Goal: Navigation & Orientation: Find specific page/section

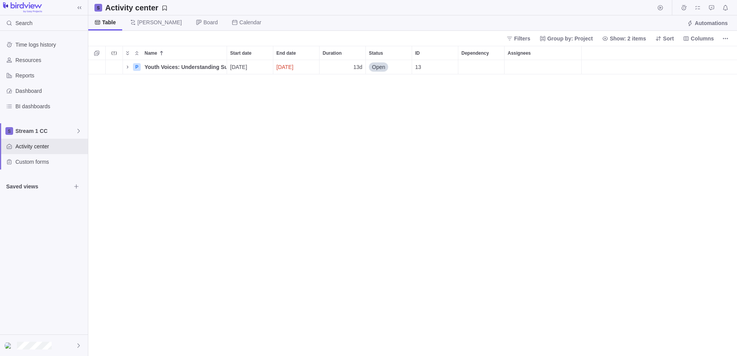
scroll to position [290, 643]
click at [35, 131] on span "Stream 1 CC" at bounding box center [45, 131] width 60 height 8
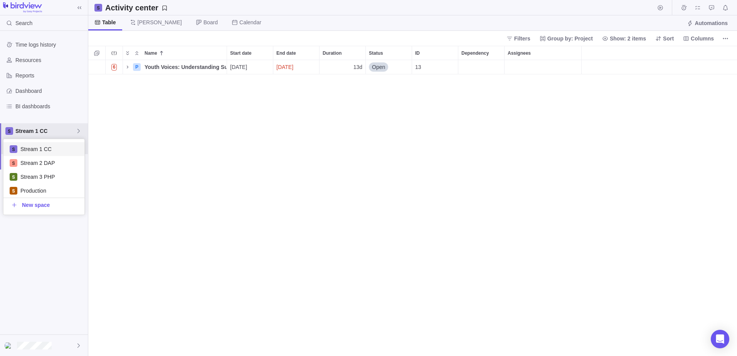
scroll to position [70, 75]
click at [37, 166] on span "Stream 2 DAP" at bounding box center [49, 163] width 58 height 8
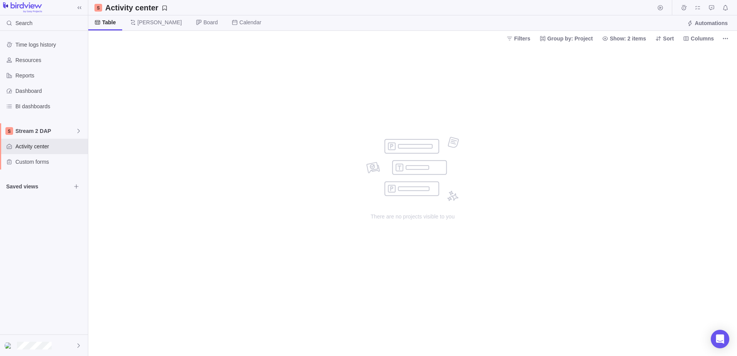
click at [73, 188] on icon "Browse views" at bounding box center [76, 186] width 6 height 6
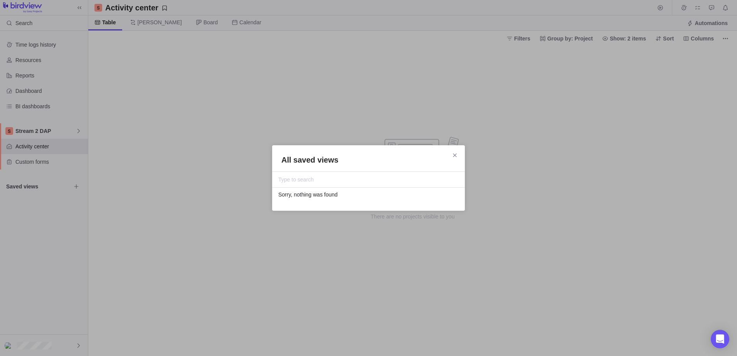
click at [455, 155] on icon "Close" at bounding box center [455, 155] width 6 height 6
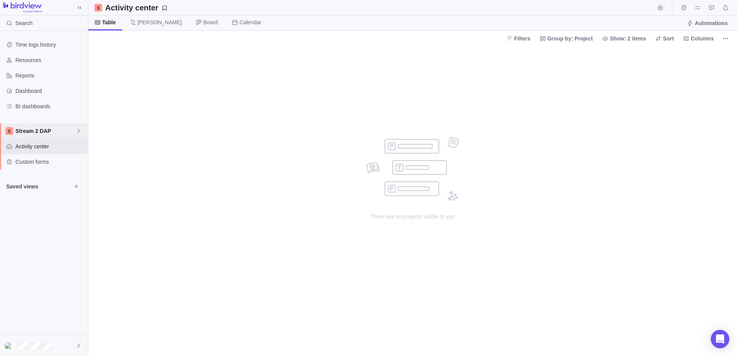
click at [34, 131] on span "Stream 2 DAP" at bounding box center [45, 131] width 60 height 8
click at [46, 192] on span "Production" at bounding box center [49, 191] width 58 height 8
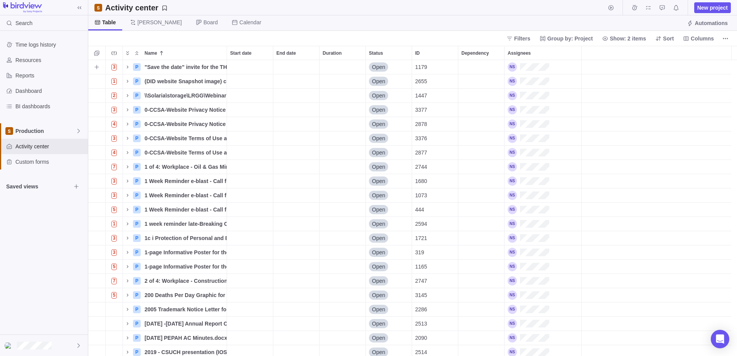
click at [432, 64] on div "1179" at bounding box center [435, 67] width 46 height 14
click at [126, 68] on icon "Name" at bounding box center [127, 67] width 6 height 6
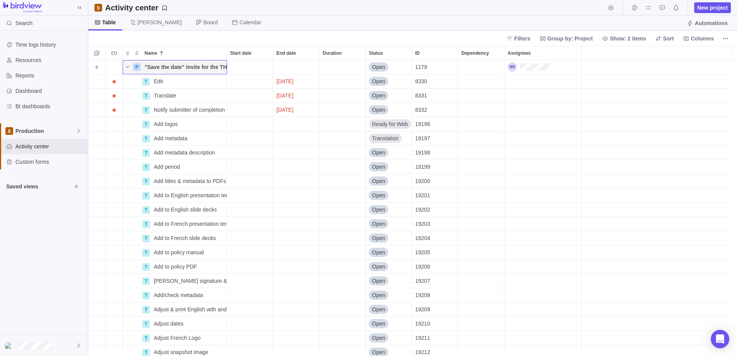
click at [127, 67] on icon "Name" at bounding box center [127, 67] width 3 height 2
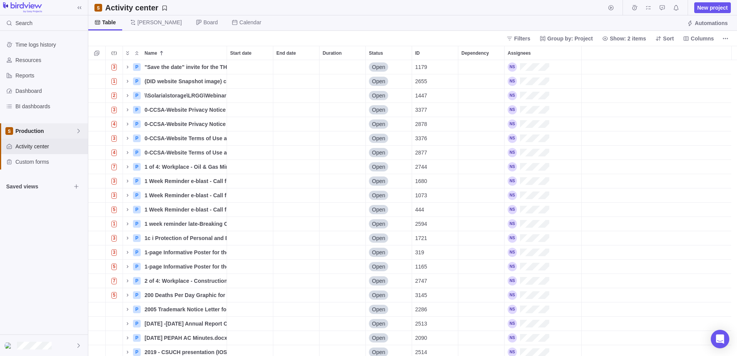
click at [45, 129] on span "Production" at bounding box center [45, 131] width 60 height 8
click at [43, 150] on span "Stream 1 CC" at bounding box center [49, 149] width 58 height 8
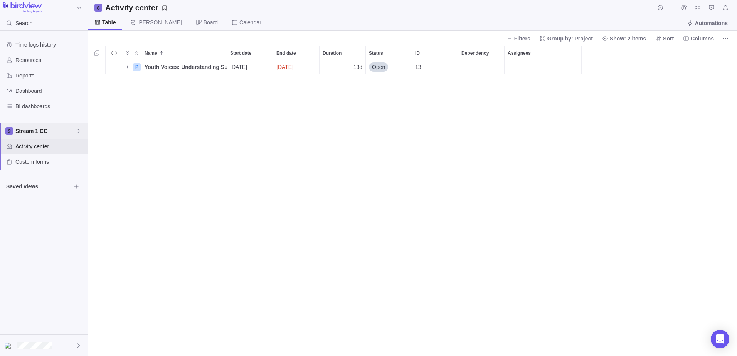
scroll to position [290, 643]
drag, startPoint x: 139, startPoint y: 113, endPoint x: 120, endPoint y: 109, distance: 19.2
click at [119, 128] on div "6 P Youth Voices: Understanding Substance Use Through Student Surveys (1) Detai…" at bounding box center [412, 208] width 648 height 296
click at [41, 131] on span "Stream 1 CC" at bounding box center [45, 131] width 60 height 8
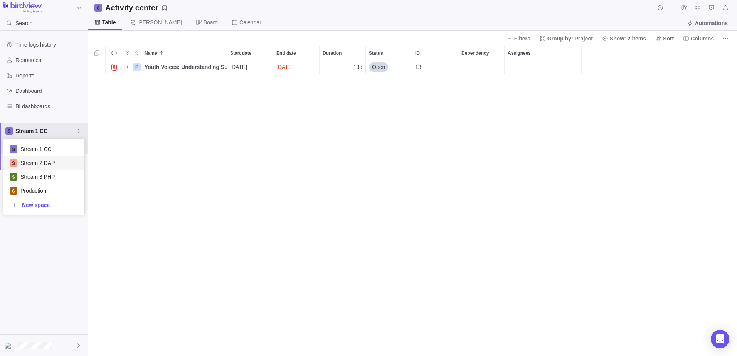
click at [46, 164] on span "Stream 2 DAP" at bounding box center [49, 163] width 58 height 8
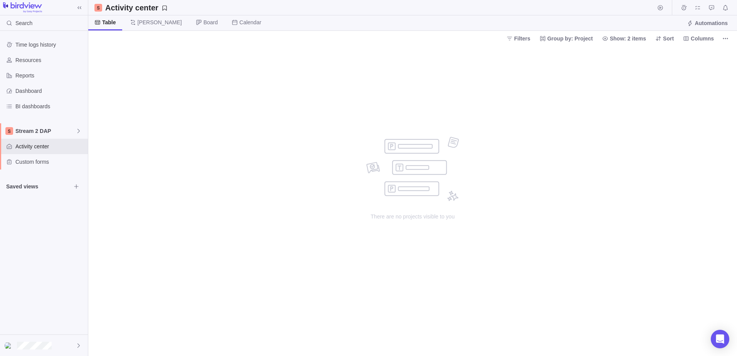
click at [167, 118] on div "There are no projects visible to you" at bounding box center [412, 201] width 648 height 310
click at [146, 83] on div "There are no projects visible to you" at bounding box center [412, 201] width 648 height 310
click at [107, 18] on span "Table" at bounding box center [109, 22] width 14 height 8
click at [148, 25] on span "[PERSON_NAME]" at bounding box center [160, 22] width 44 height 8
click at [203, 24] on span "Board" at bounding box center [210, 22] width 14 height 8
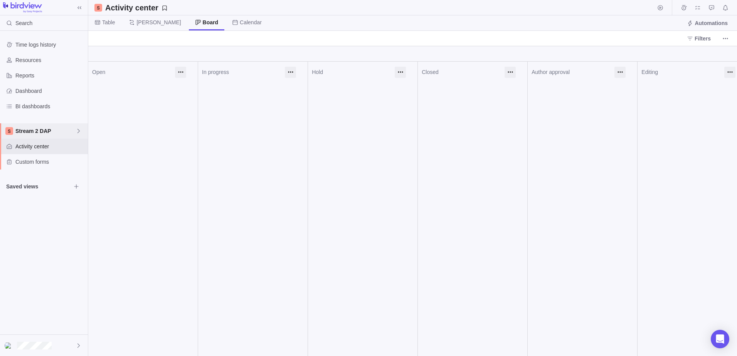
click at [50, 127] on div "Stream 2 DAP" at bounding box center [44, 130] width 88 height 15
click at [37, 178] on span "Stream 3 PHP" at bounding box center [49, 177] width 58 height 8
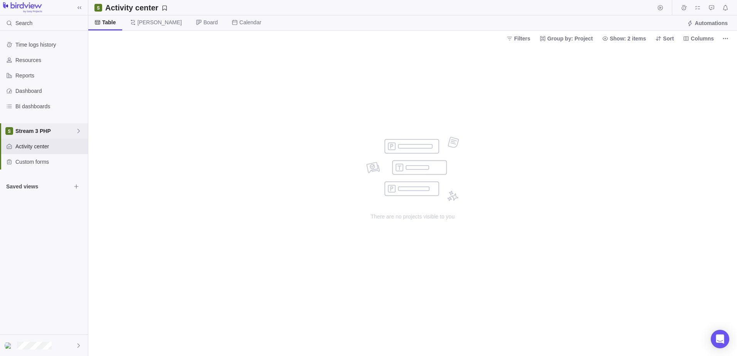
click at [43, 129] on span "Stream 3 PHP" at bounding box center [45, 131] width 60 height 8
click at [36, 190] on span "Production" at bounding box center [49, 191] width 58 height 8
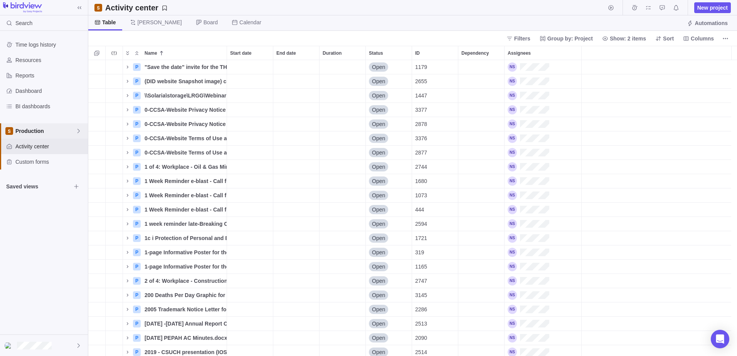
scroll to position [290, 643]
click at [38, 130] on span "Production" at bounding box center [45, 131] width 60 height 8
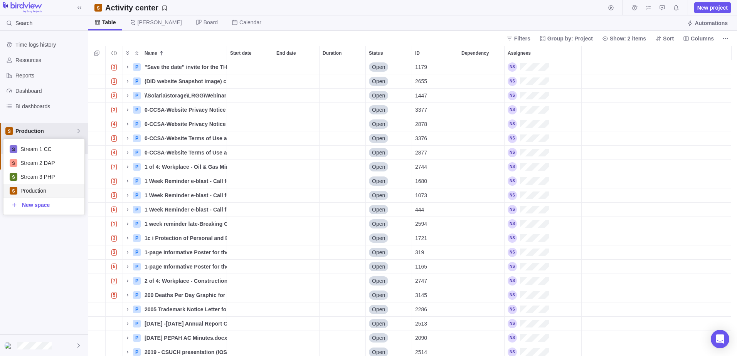
scroll to position [70, 75]
click at [50, 176] on span "Stream 3 PHP" at bounding box center [49, 177] width 58 height 8
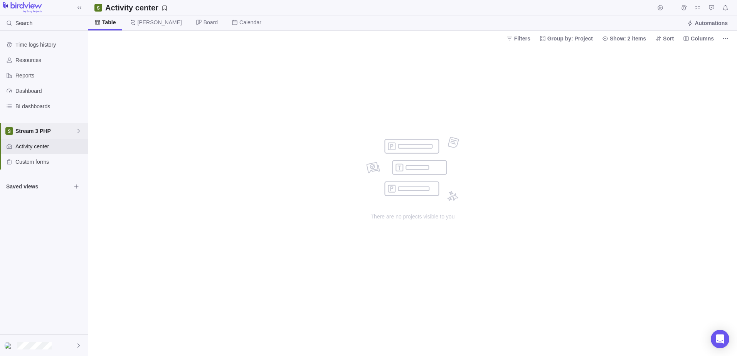
click at [36, 131] on span "Stream 3 PHP" at bounding box center [45, 131] width 60 height 8
click at [34, 190] on span "Production" at bounding box center [49, 191] width 58 height 8
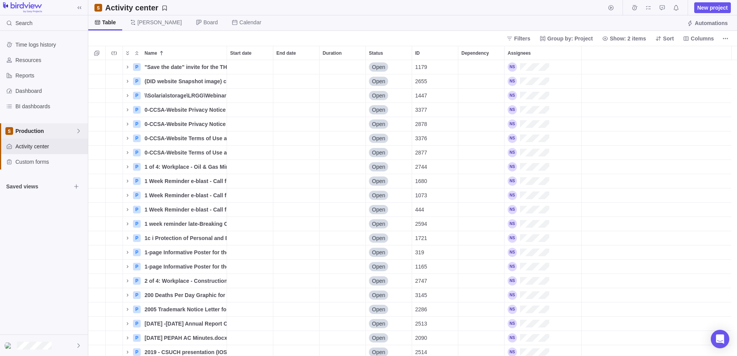
scroll to position [290, 643]
click at [713, 8] on span "New project" at bounding box center [712, 8] width 30 height 8
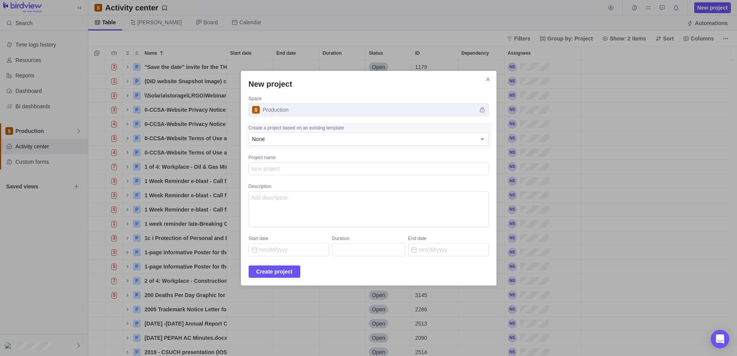
click at [307, 109] on span "Production" at bounding box center [368, 109] width 240 height 13
click at [301, 107] on span "Production" at bounding box center [368, 109] width 240 height 13
click at [485, 76] on icon "Close" at bounding box center [488, 79] width 6 height 6
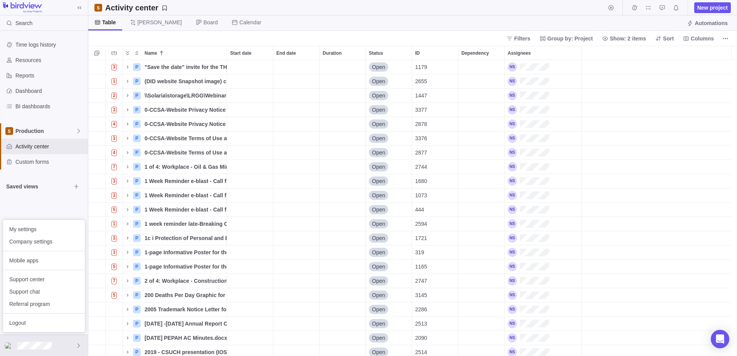
click at [36, 229] on span "My settings" at bounding box center [43, 229] width 69 height 8
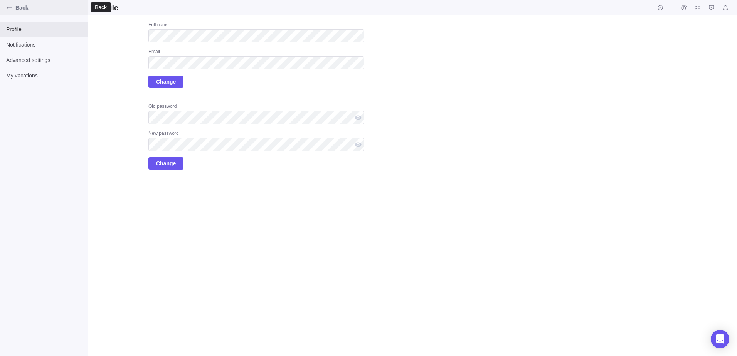
click at [11, 8] on icon "Back" at bounding box center [9, 8] width 6 height 6
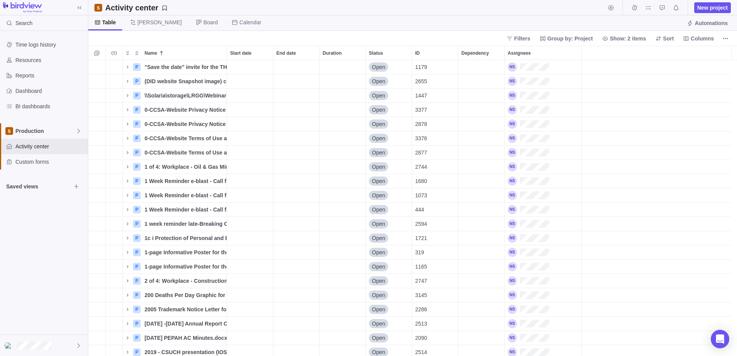
scroll to position [290, 643]
click at [46, 350] on div at bounding box center [44, 345] width 88 height 21
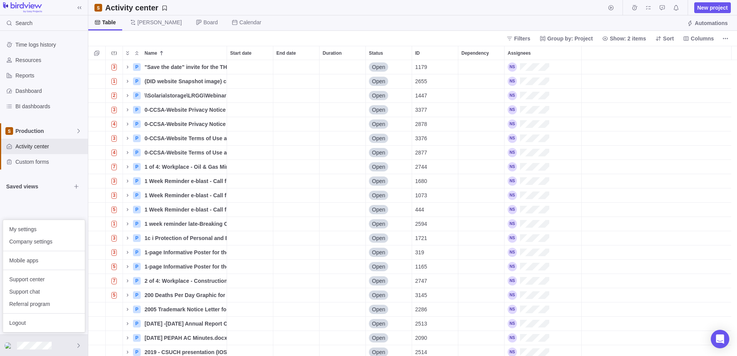
click at [74, 213] on body "Search Time logs history Resources Reports Dashboard BI dashboards Production A…" at bounding box center [368, 178] width 737 height 356
click at [709, 8] on span "New project" at bounding box center [712, 8] width 30 height 8
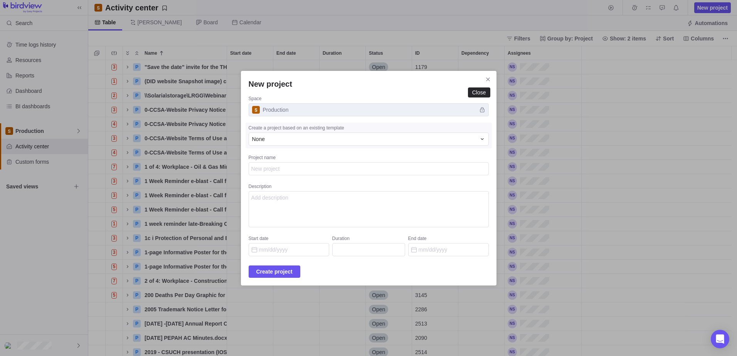
type textarea "x"
click at [485, 78] on icon "Close" at bounding box center [488, 79] width 6 height 6
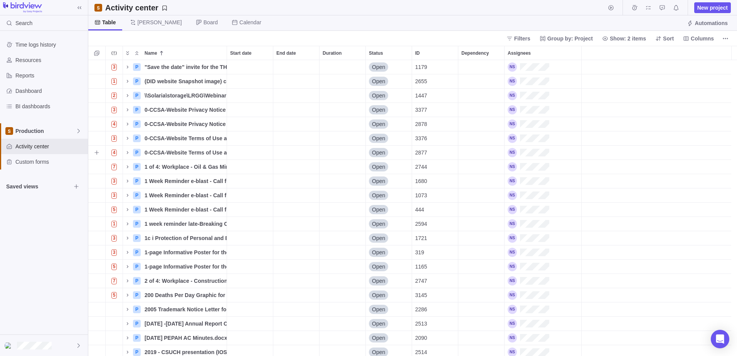
click at [161, 153] on span "0-CCSA-Website Terms of Use and Legal Restrictions-UPDATES-2024, 47917" at bounding box center [185, 153] width 82 height 8
click at [258, 150] on div "3 P "Save the date" invite for the THC Stakeholder meeting [DATE], 49695 Detail…" at bounding box center [412, 208] width 648 height 296
click at [112, 151] on span "4" at bounding box center [114, 152] width 6 height 7
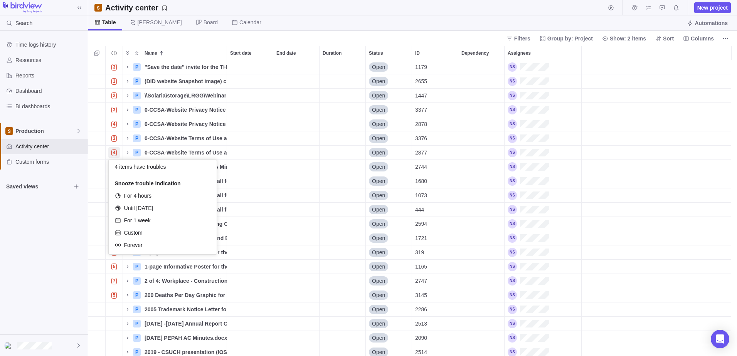
click at [45, 226] on body "Search Time logs history Resources Reports Dashboard BI dashboards Production A…" at bounding box center [368, 178] width 737 height 356
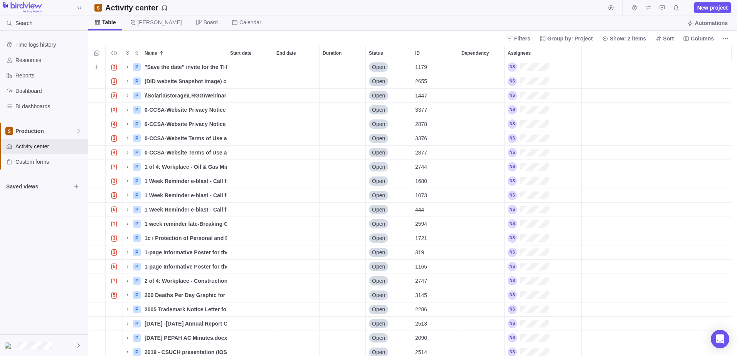
click at [131, 65] on span "Name" at bounding box center [127, 67] width 9 height 11
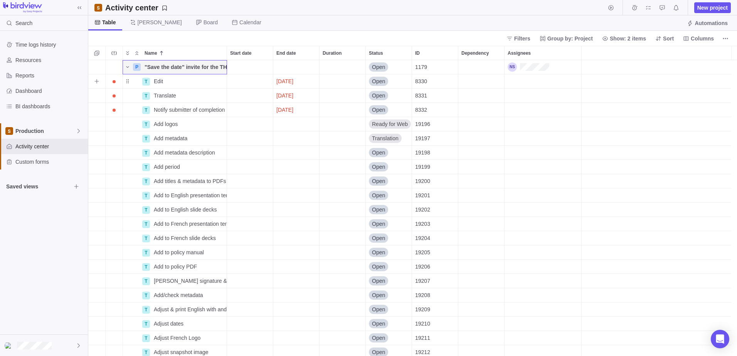
click at [169, 80] on div "Edit" at bounding box center [189, 81] width 76 height 14
click at [397, 78] on div "P "Save the date" invite for the THC Stakeholder meeting [DATE], 49695 Details …" at bounding box center [412, 208] width 648 height 296
click at [239, 24] on span "Calendar" at bounding box center [250, 22] width 22 height 8
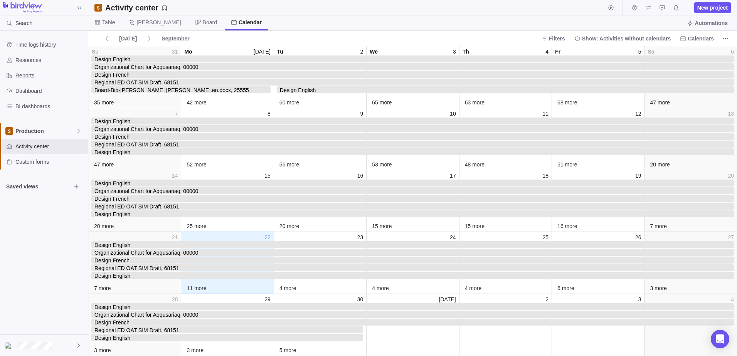
click at [203, 23] on span "Board" at bounding box center [210, 22] width 14 height 8
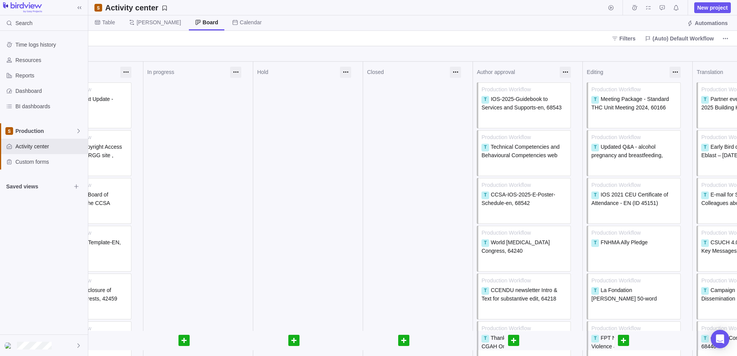
scroll to position [0, 0]
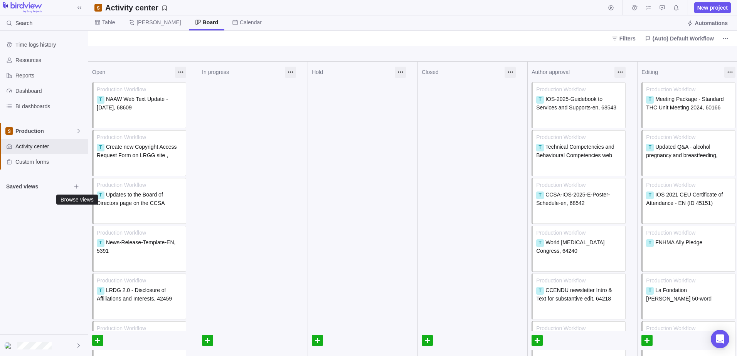
click at [76, 186] on icon "Browse views" at bounding box center [76, 186] width 6 height 6
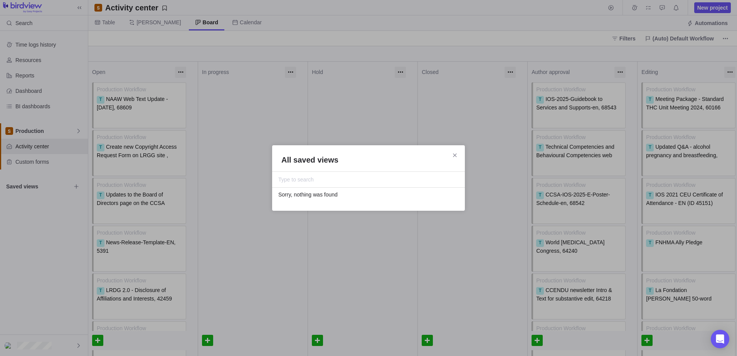
click at [457, 154] on icon "Close" at bounding box center [455, 155] width 6 height 6
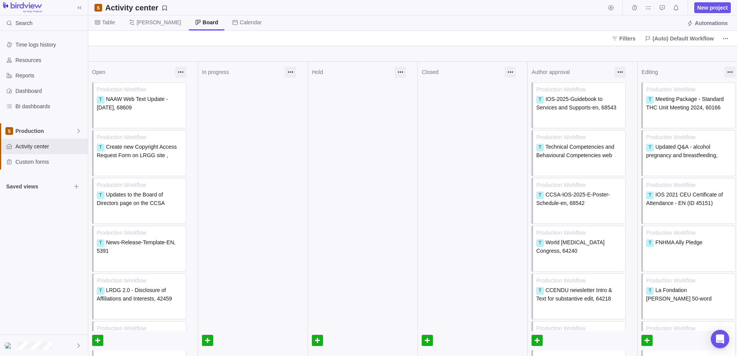
click at [17, 185] on span "Saved views" at bounding box center [38, 187] width 65 height 8
click at [727, 37] on icon "More actions" at bounding box center [725, 38] width 6 height 6
click at [540, 54] on body "Search Time logs history Resources Reports Dashboard BI dashboards Production A…" at bounding box center [368, 178] width 737 height 356
click at [30, 128] on span "Production" at bounding box center [45, 131] width 60 height 8
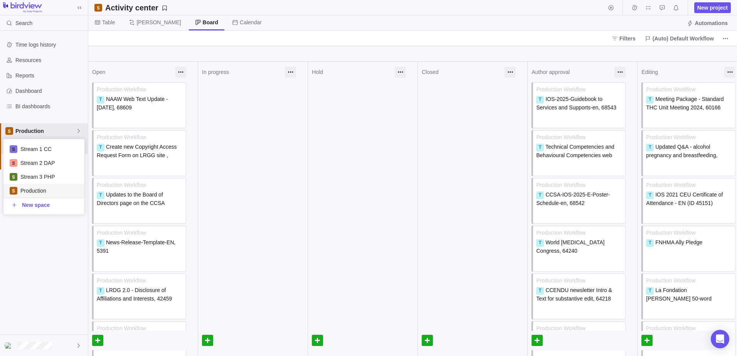
scroll to position [70, 75]
click at [46, 250] on div "Time logs history Resources Reports Dashboard BI dashboards Production Activity…" at bounding box center [44, 183] width 88 height 304
click at [22, 131] on span "Production" at bounding box center [45, 131] width 60 height 8
click at [38, 149] on span "Stream 1 CC" at bounding box center [49, 149] width 58 height 8
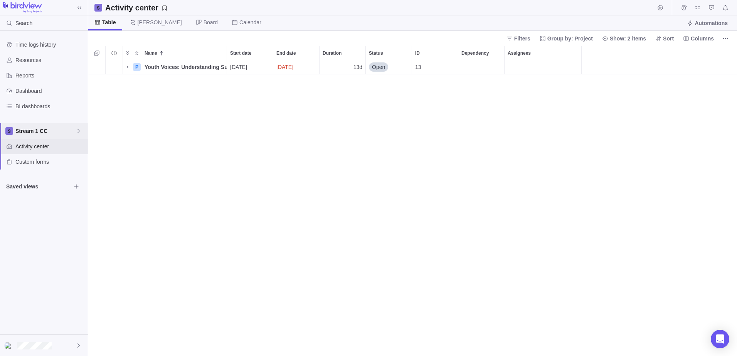
scroll to position [290, 643]
click at [97, 8] on icon at bounding box center [98, 7] width 5 height 5
click at [115, 66] on span "6" at bounding box center [114, 67] width 6 height 7
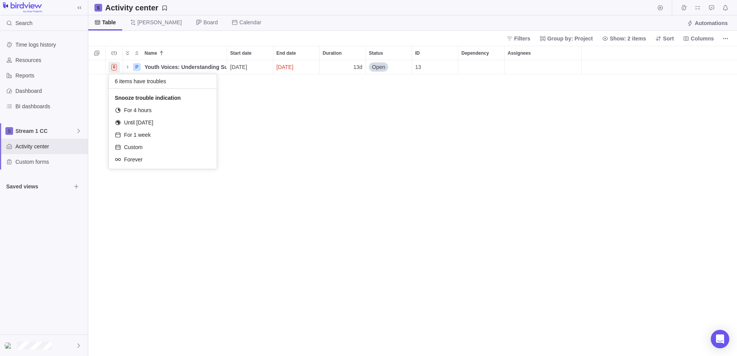
drag, startPoint x: 267, startPoint y: 115, endPoint x: 197, endPoint y: 84, distance: 76.9
click at [268, 115] on div "Name Start date End date Duration Status ID Dependency Assignees 6 P Youth Voic…" at bounding box center [412, 201] width 648 height 310
click at [128, 67] on icon "Name" at bounding box center [127, 67] width 6 height 6
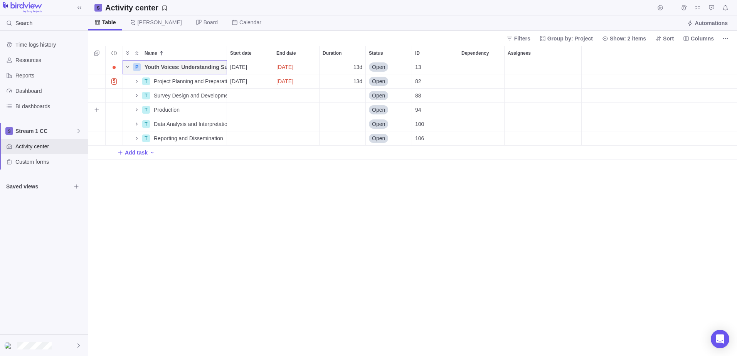
click at [136, 110] on icon "Name" at bounding box center [137, 110] width 6 height 6
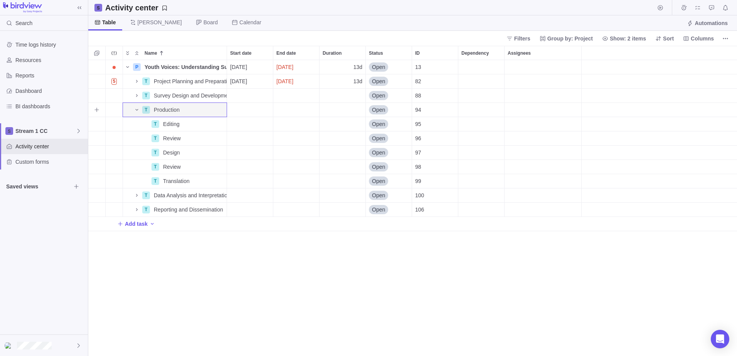
click at [136, 110] on icon "Name" at bounding box center [136, 110] width 3 height 2
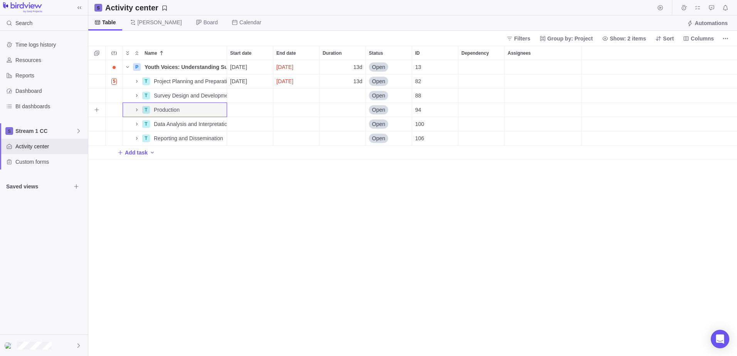
click at [136, 109] on icon "Name" at bounding box center [137, 110] width 6 height 6
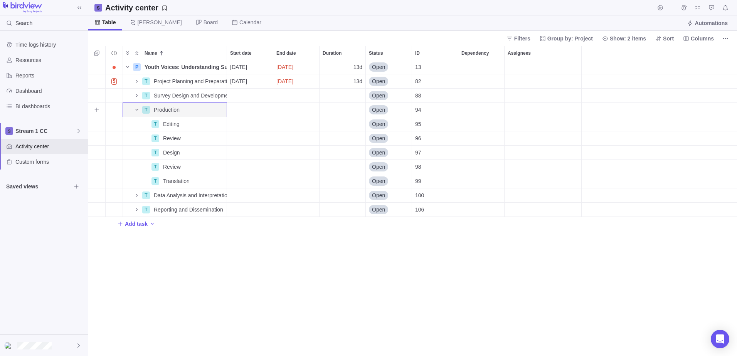
click at [0, 0] on icon "More actions" at bounding box center [0, 0] width 0 height 0
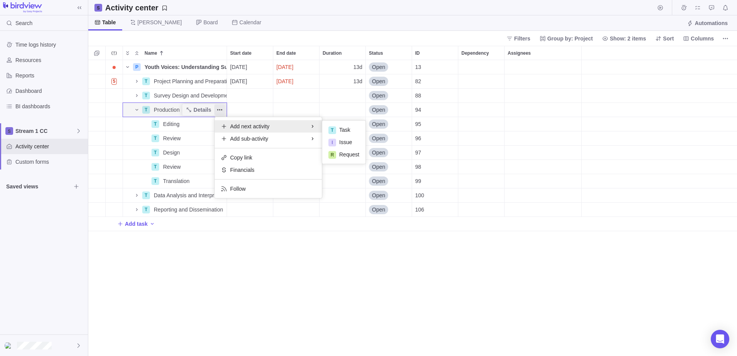
click at [249, 285] on div "Name Start date End date Duration Status ID Dependency Assignees P Youth Voices…" at bounding box center [412, 201] width 648 height 310
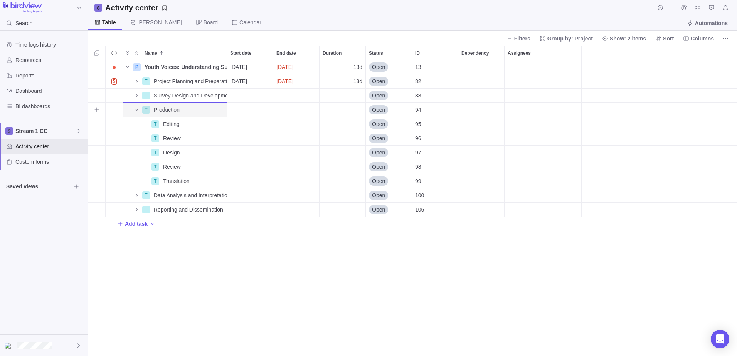
click at [0, 0] on span "Details" at bounding box center [0, 0] width 0 height 0
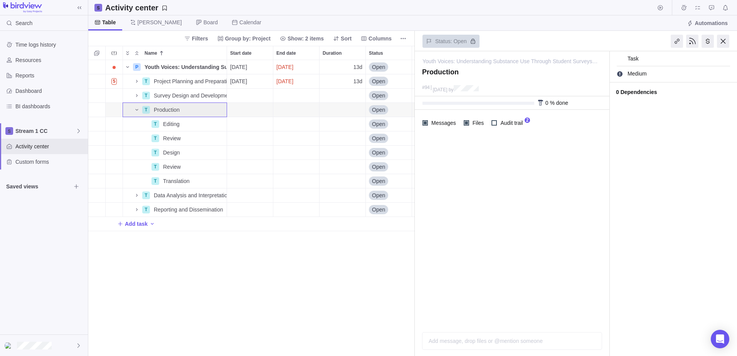
click at [720, 40] on div at bounding box center [723, 41] width 12 height 13
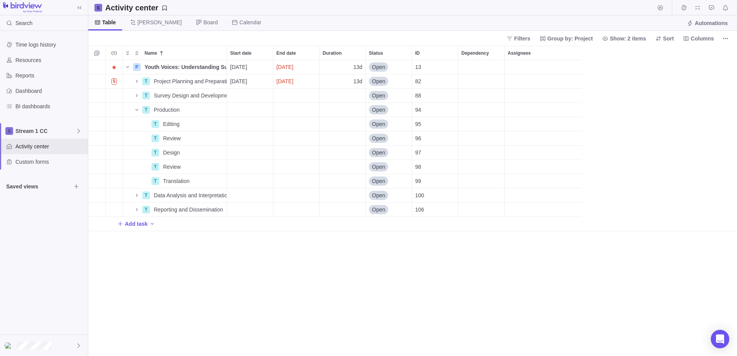
scroll to position [290, 643]
click at [0, 0] on icon "More actions" at bounding box center [0, 0] width 0 height 0
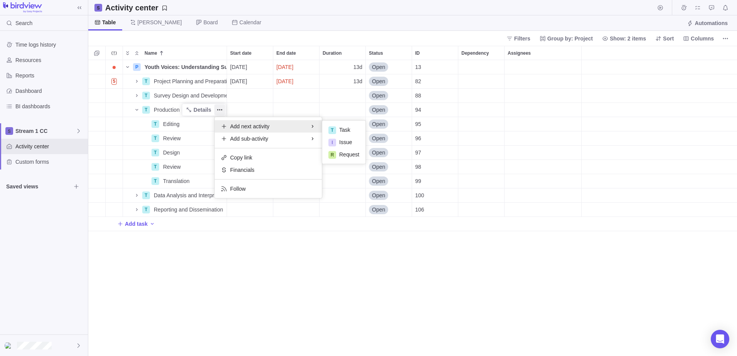
click at [244, 274] on div "Name Start date End date Duration Status ID Dependency Assignees P Youth Voices…" at bounding box center [412, 201] width 648 height 310
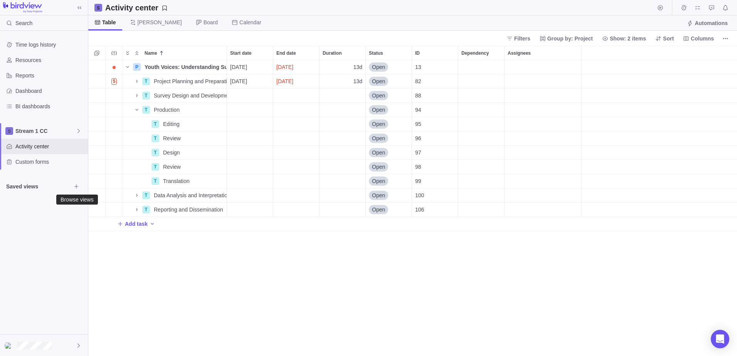
click at [76, 185] on icon "Browse views" at bounding box center [76, 186] width 6 height 6
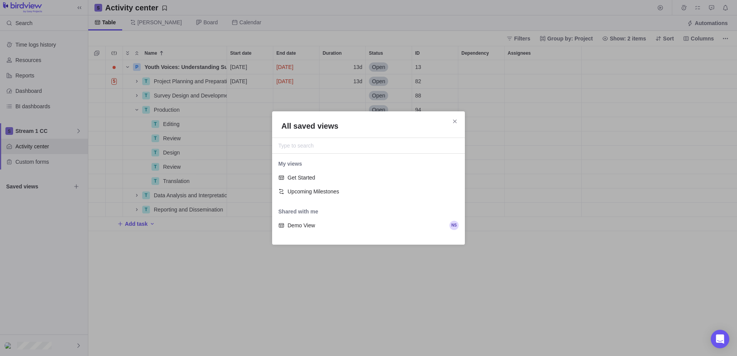
scroll to position [76, 187]
click at [453, 119] on icon "Close" at bounding box center [455, 121] width 6 height 6
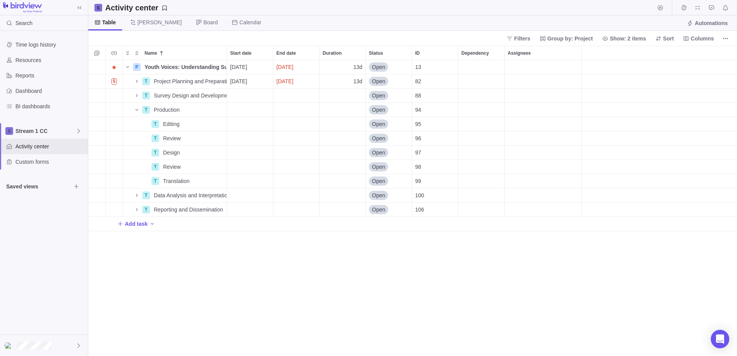
click at [76, 186] on icon "Browse views" at bounding box center [76, 186] width 4 height 4
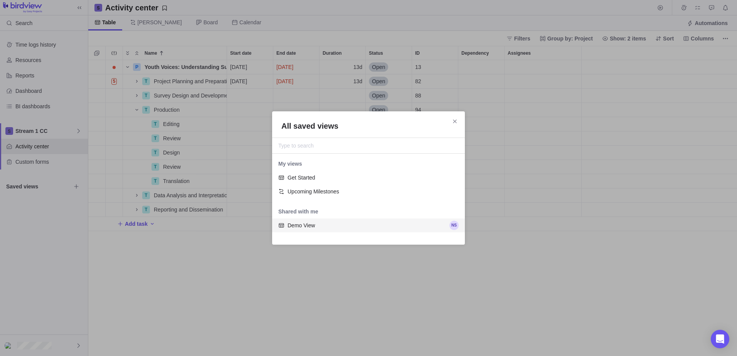
click at [321, 226] on span "Demo View" at bounding box center [366, 226] width 159 height 8
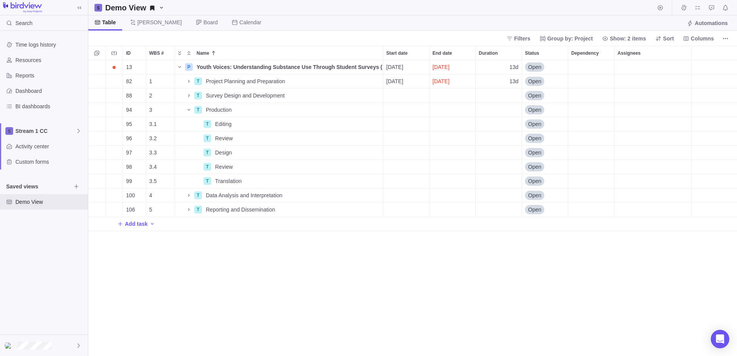
scroll to position [290, 643]
click at [76, 187] on icon "Browse views" at bounding box center [76, 186] width 4 height 4
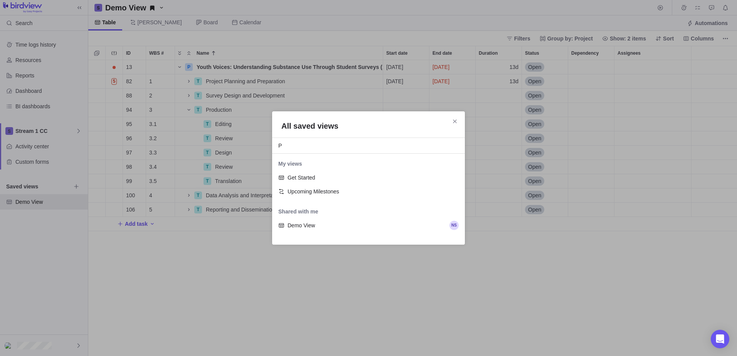
scroll to position [28, 187]
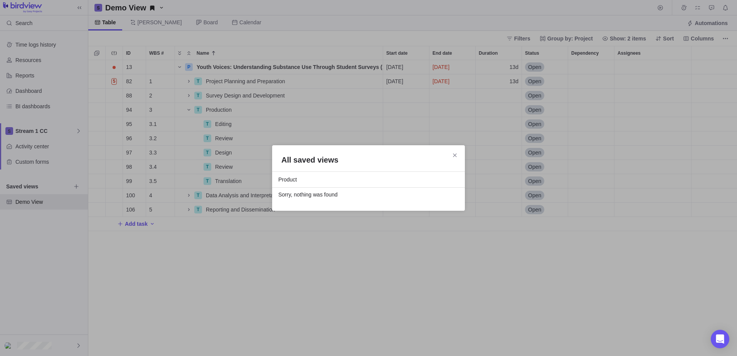
type input "Product"
click at [431, 283] on div "All saved views Product Sorry, nothing was found" at bounding box center [368, 178] width 737 height 356
click at [457, 154] on icon "Close" at bounding box center [455, 155] width 6 height 6
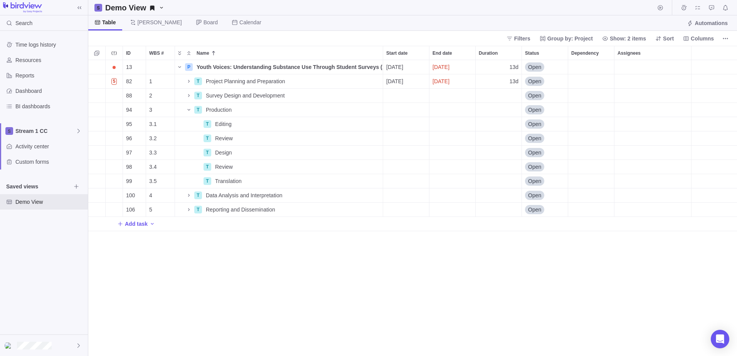
click at [35, 5] on img at bounding box center [22, 7] width 39 height 11
click at [29, 8] on img at bounding box center [22, 7] width 39 height 11
click at [79, 6] on icon at bounding box center [79, 8] width 6 height 6
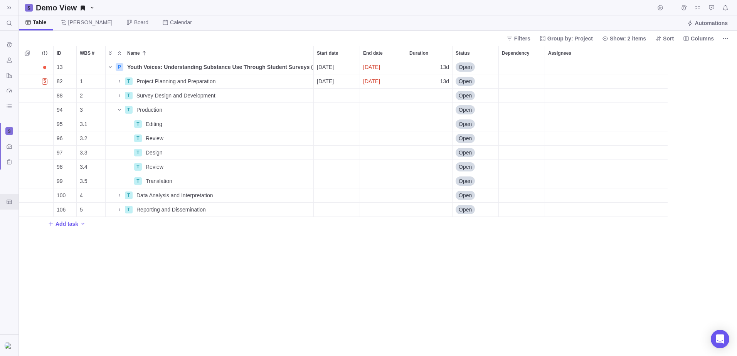
scroll to position [6, 6]
click at [8, 7] on icon at bounding box center [9, 7] width 4 height 3
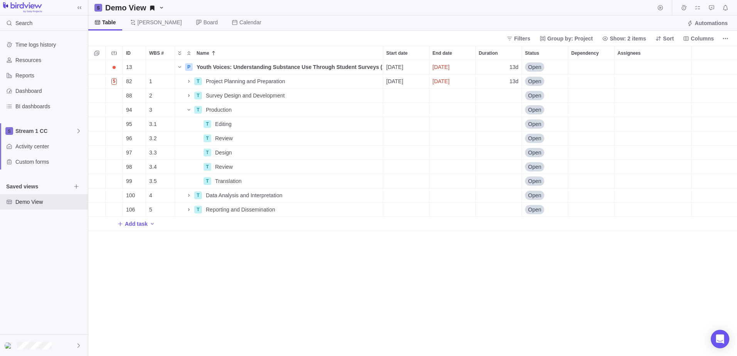
scroll to position [290, 643]
click at [43, 103] on span "BI dashboards" at bounding box center [49, 106] width 69 height 8
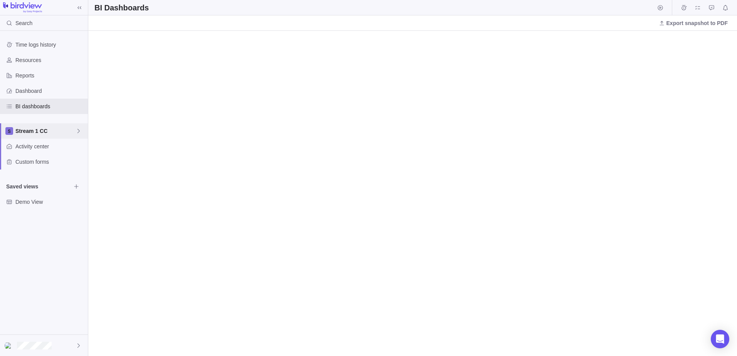
click at [32, 131] on span "Stream 1 CC" at bounding box center [45, 131] width 60 height 8
click at [43, 231] on div "Time logs history Resources Reports Dashboard BI dashboards Stream 1 CC Activit…" at bounding box center [44, 183] width 88 height 304
click at [24, 125] on div "Stream 1 CC" at bounding box center [44, 130] width 88 height 15
click at [31, 239] on div "Time logs history Resources Reports Dashboard BI dashboards Stream 1 CC Activit…" at bounding box center [44, 183] width 88 height 304
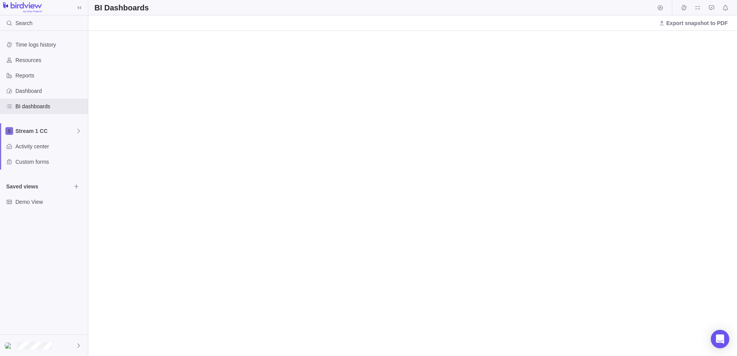
click at [725, 8] on icon "Notifications" at bounding box center [725, 8] width 6 height 6
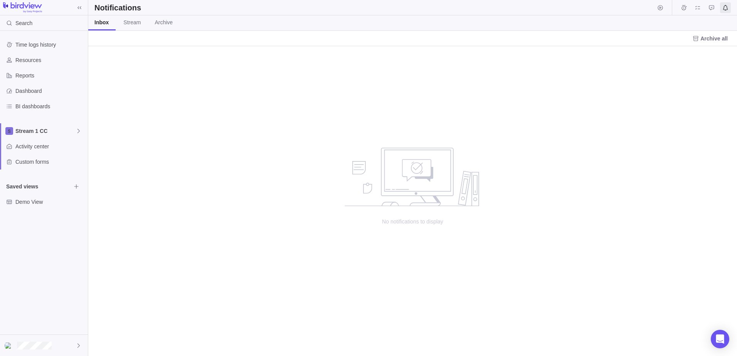
scroll to position [304, 643]
click at [134, 23] on span "Stream" at bounding box center [131, 22] width 17 height 8
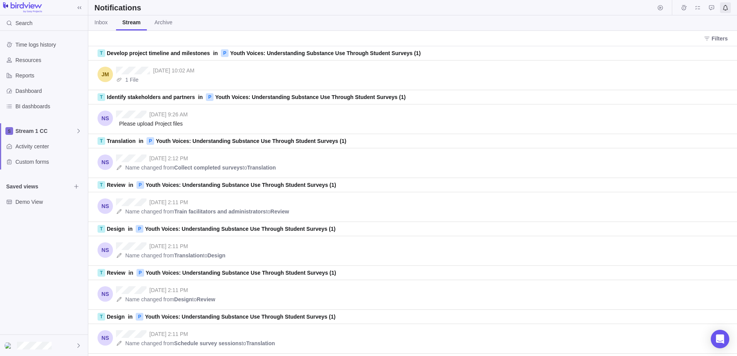
scroll to position [304, 643]
click at [162, 20] on span "Archive" at bounding box center [163, 22] width 18 height 8
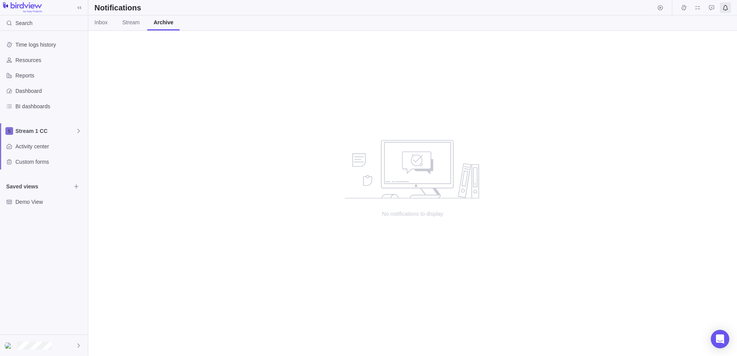
scroll to position [319, 643]
click at [124, 22] on span "Stream" at bounding box center [130, 22] width 17 height 8
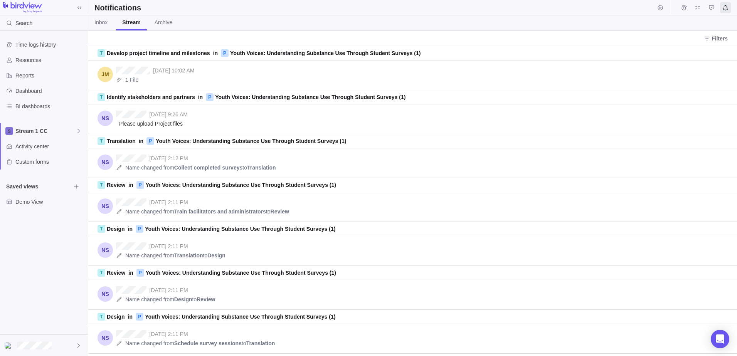
scroll to position [304, 643]
click at [17, 6] on img at bounding box center [22, 7] width 39 height 11
click at [3, 4] on img at bounding box center [22, 7] width 39 height 11
click at [29, 132] on span "Stream 1 CC" at bounding box center [45, 131] width 60 height 8
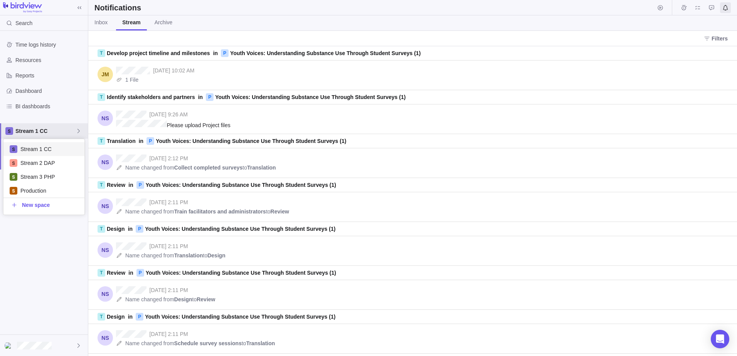
scroll to position [70, 75]
click at [30, 147] on span "Stream 1 CC" at bounding box center [49, 149] width 58 height 8
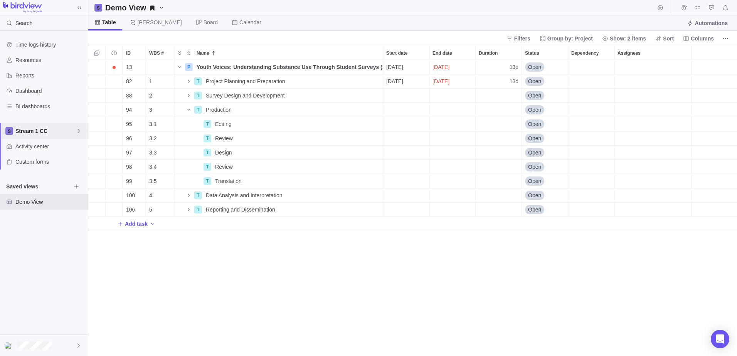
scroll to position [290, 643]
click at [526, 37] on span "Filters" at bounding box center [522, 39] width 16 height 8
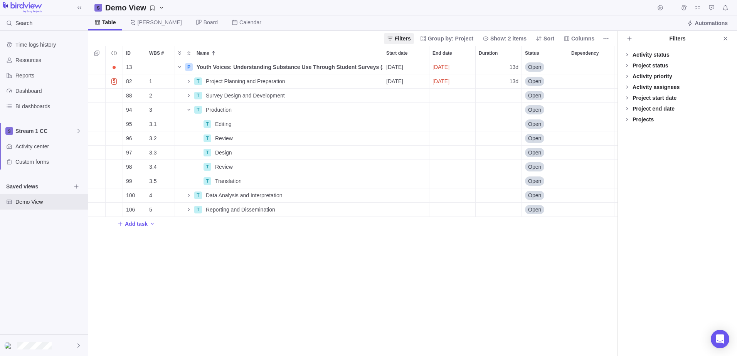
scroll to position [290, 523]
click at [627, 52] on icon at bounding box center [627, 55] width 6 height 6
click at [627, 118] on icon at bounding box center [627, 119] width 6 height 6
click at [626, 118] on icon at bounding box center [627, 119] width 6 height 6
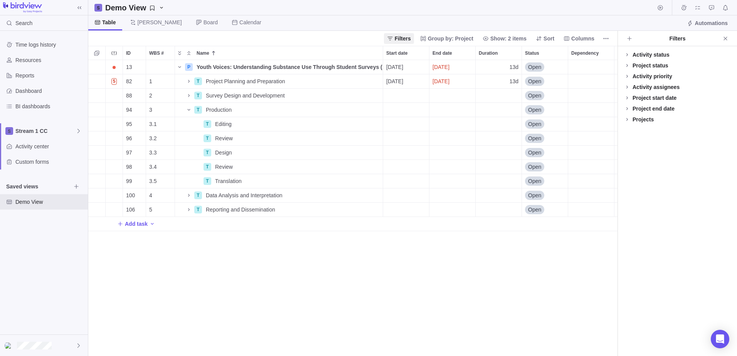
click at [628, 75] on icon at bounding box center [627, 76] width 6 height 6
click at [626, 84] on icon at bounding box center [627, 87] width 6 height 6
click at [628, 63] on icon at bounding box center [627, 65] width 6 height 6
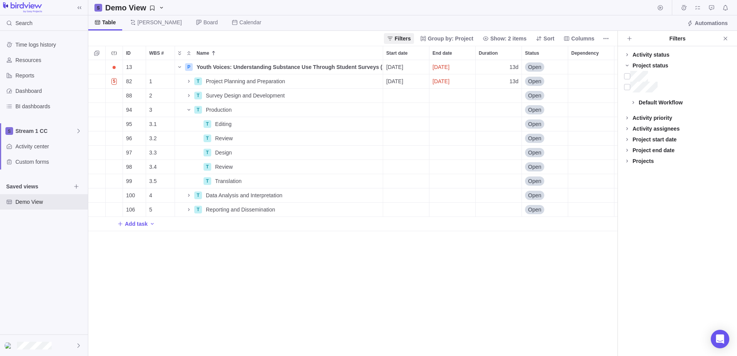
click at [628, 63] on icon at bounding box center [627, 65] width 6 height 6
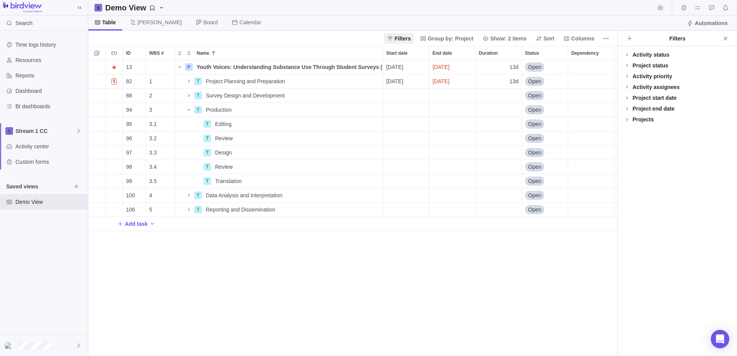
click at [627, 54] on icon at bounding box center [627, 54] width 2 height 3
click at [627, 54] on icon at bounding box center [627, 55] width 6 height 6
click at [632, 65] on icon at bounding box center [633, 65] width 6 height 6
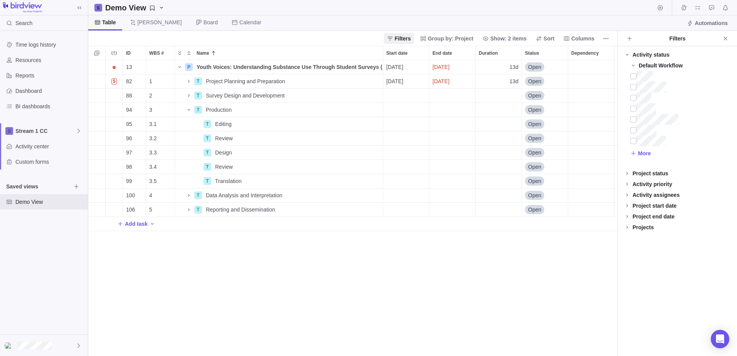
click at [632, 65] on icon at bounding box center [632, 66] width 3 height 2
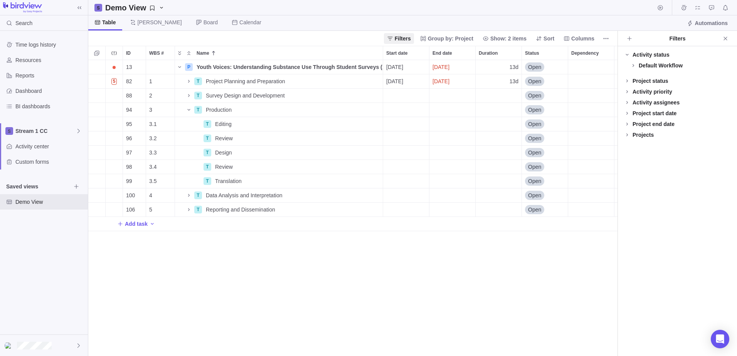
click at [640, 65] on div "Default Workflow" at bounding box center [660, 66] width 44 height 8
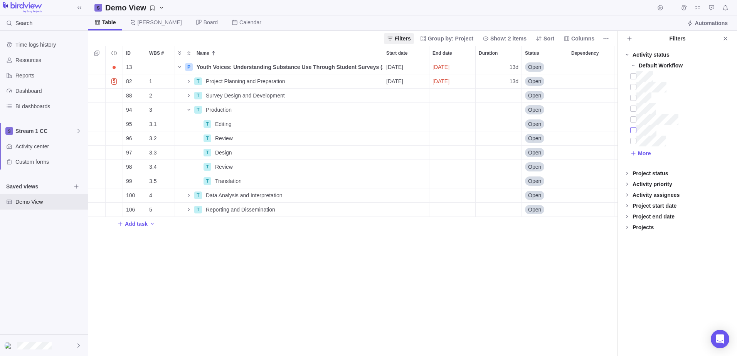
click at [632, 129] on div at bounding box center [633, 130] width 6 height 11
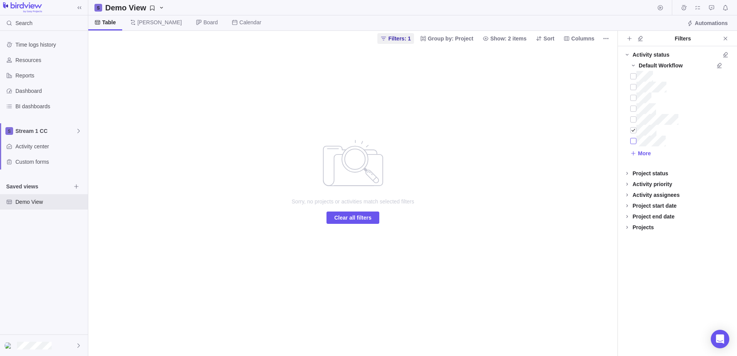
click at [635, 141] on div at bounding box center [633, 141] width 6 height 11
click at [726, 37] on icon "Close" at bounding box center [725, 38] width 6 height 6
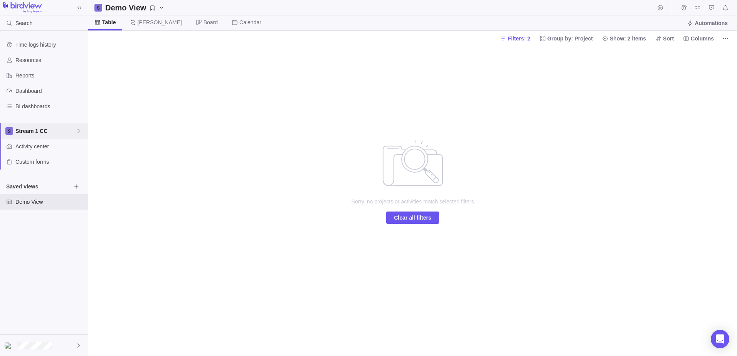
click at [28, 128] on span "Stream 1 CC" at bounding box center [45, 131] width 60 height 8
click at [405, 216] on body "Search Time logs history Resources Reports Dashboard BI dashboards Stream 1 CC …" at bounding box center [368, 178] width 737 height 356
click at [410, 219] on span "Clear all filters" at bounding box center [412, 217] width 37 height 9
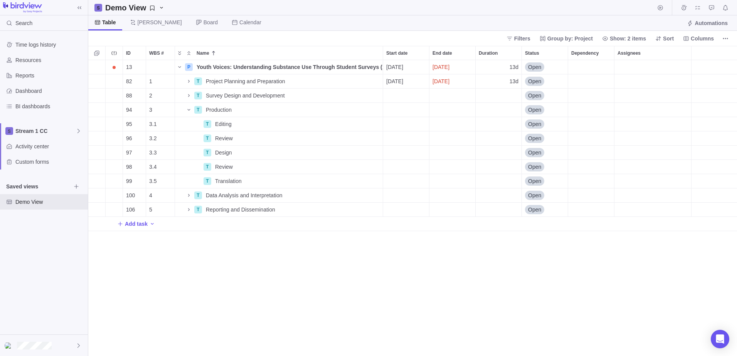
scroll to position [290, 643]
click at [0, 0] on span "More actions" at bounding box center [0, 0] width 0 height 0
click at [376, 107] on icon "More actions" at bounding box center [376, 110] width 6 height 6
click at [0, 0] on icon "Name" at bounding box center [0, 0] width 0 height 0
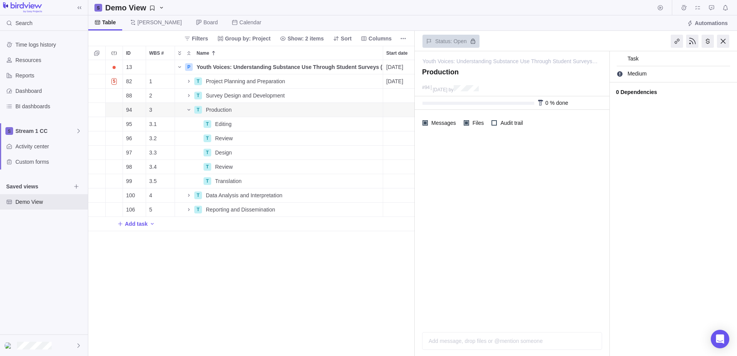
click at [445, 97] on div "0 % done" at bounding box center [512, 102] width 195 height 13
click at [513, 99] on div "0 % done" at bounding box center [512, 102] width 195 height 13
click at [185, 111] on span "Name" at bounding box center [188, 109] width 9 height 11
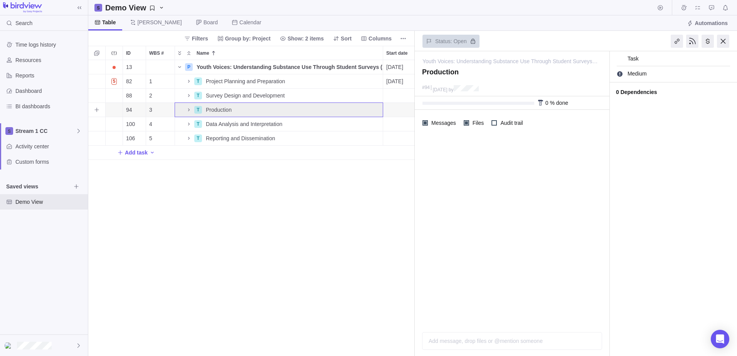
click at [187, 110] on icon "Name" at bounding box center [189, 110] width 6 height 6
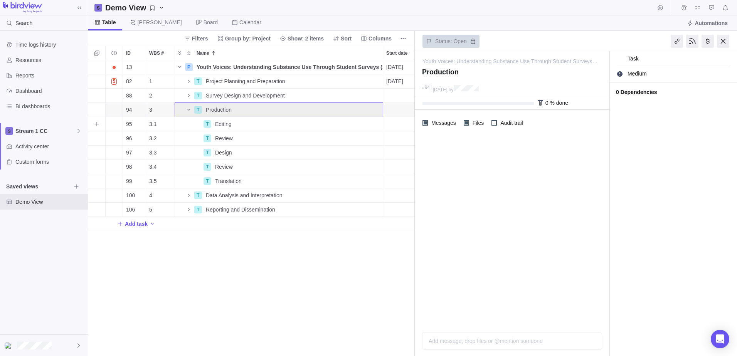
click at [295, 123] on div "Editing" at bounding box center [297, 124] width 171 height 14
click at [0, 0] on span "Details" at bounding box center [0, 0] width 0 height 0
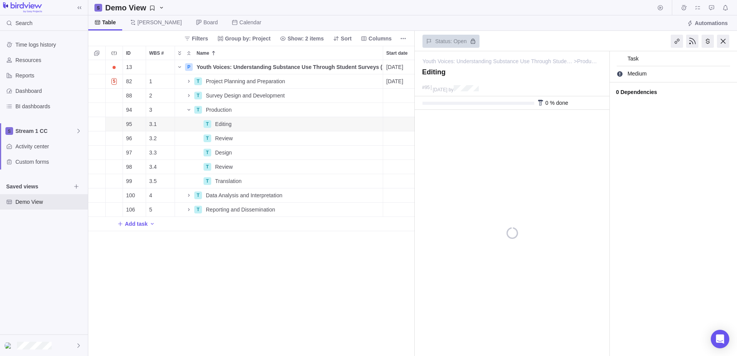
click at [490, 135] on div "Youth Voices: Understanding Substance Use Through Student Surveys (1) > Product…" at bounding box center [512, 203] width 195 height 305
click at [460, 106] on div "0 % done" at bounding box center [512, 102] width 195 height 13
click at [441, 341] on div "Add message, drop files or @mention someone AI" at bounding box center [512, 332] width 180 height 35
click at [147, 314] on div "13 P Youth Voices: Understanding Substance Use Through Student Surveys (1) Deta…" at bounding box center [251, 208] width 326 height 296
click at [718, 40] on div at bounding box center [723, 41] width 12 height 13
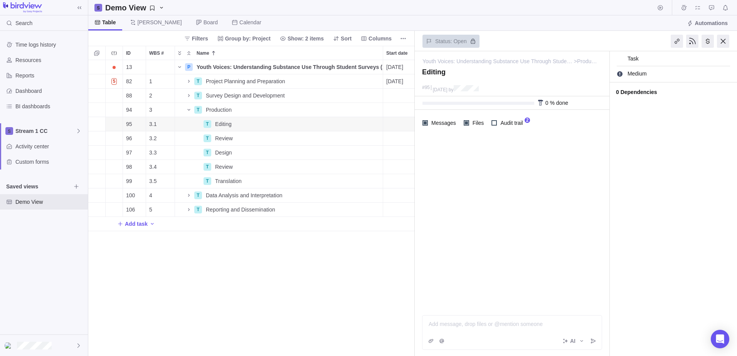
scroll to position [290, 643]
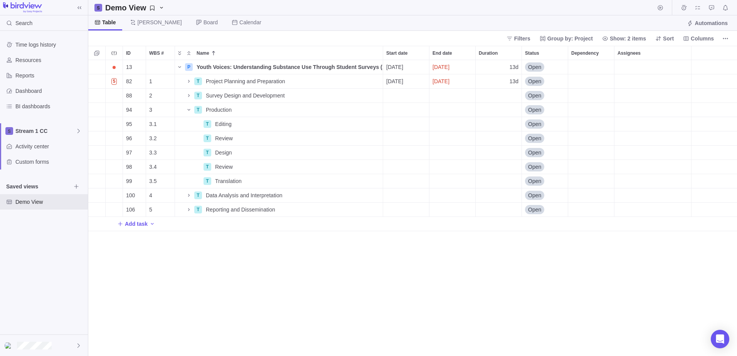
click at [724, 37] on icon "More actions" at bounding box center [725, 38] width 6 height 6
click at [153, 222] on icon "Add activity" at bounding box center [152, 224] width 6 height 6
click at [225, 252] on div "ID WBS # Name Start date End date Duration Status Dependency Assignees 13 P You…" at bounding box center [412, 201] width 648 height 310
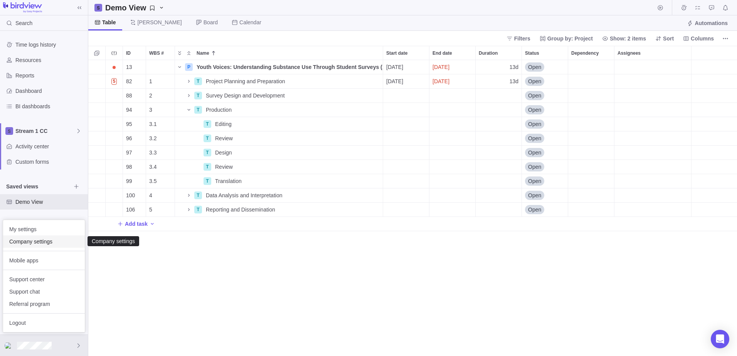
click at [36, 241] on span "Company settings" at bounding box center [43, 242] width 69 height 8
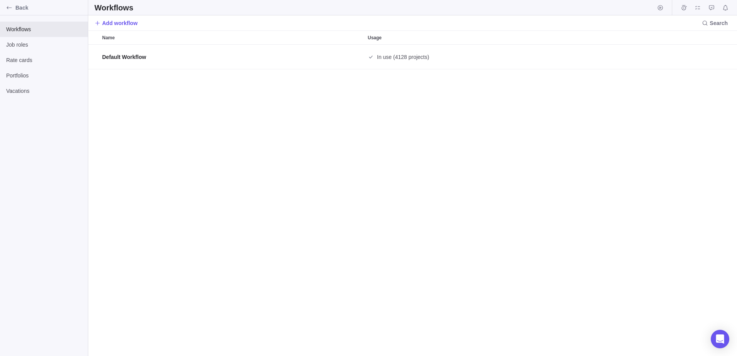
scroll to position [306, 643]
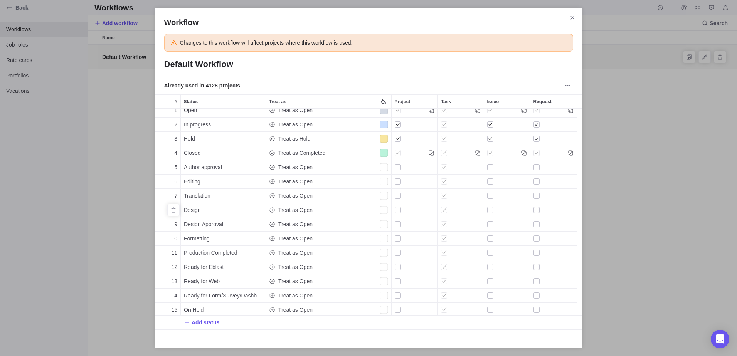
scroll to position [7, 0]
click at [573, 17] on icon "Close" at bounding box center [572, 18] width 6 height 6
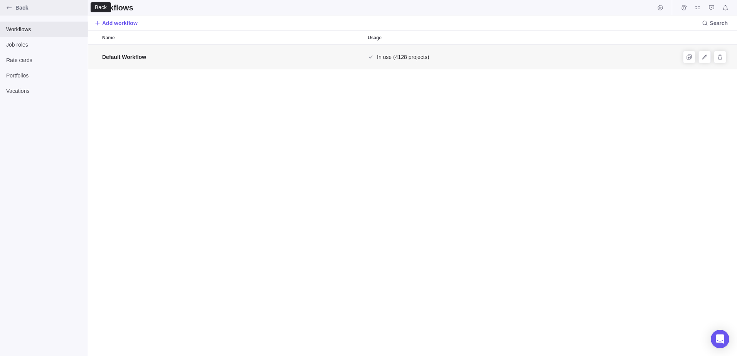
click at [6, 6] on div "Back" at bounding box center [9, 8] width 12 height 12
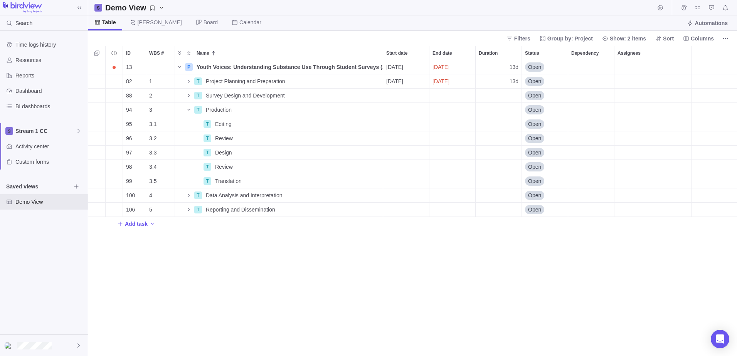
scroll to position [290, 643]
click at [60, 346] on div at bounding box center [44, 345] width 88 height 21
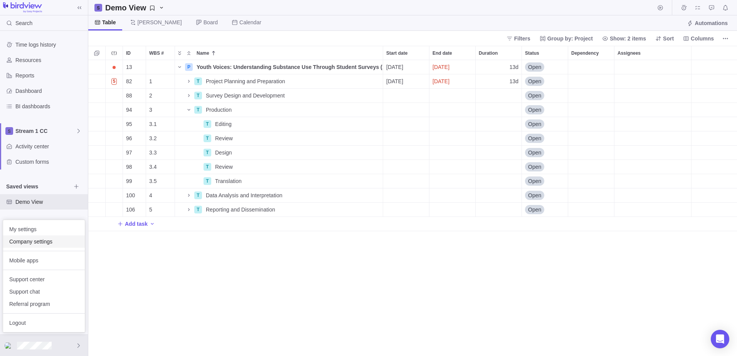
click at [31, 242] on span "Company settings" at bounding box center [43, 242] width 69 height 8
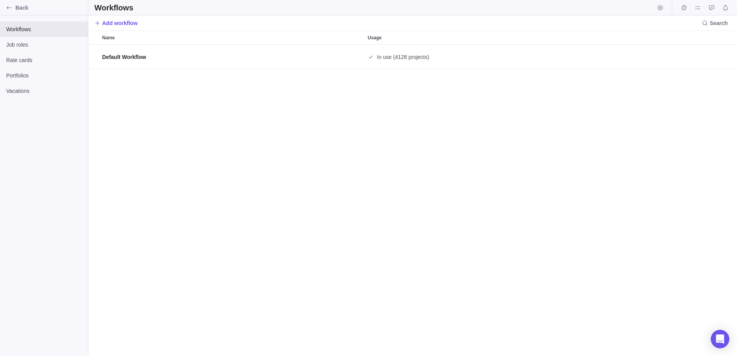
scroll to position [306, 643]
click at [6, 4] on div "Back" at bounding box center [9, 8] width 12 height 12
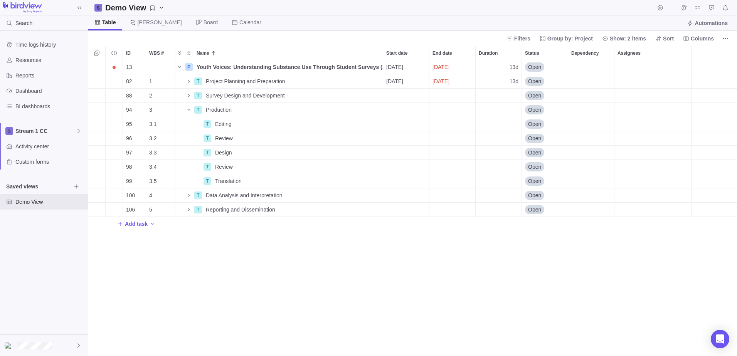
scroll to position [290, 643]
click at [29, 228] on span "My settings" at bounding box center [43, 229] width 69 height 8
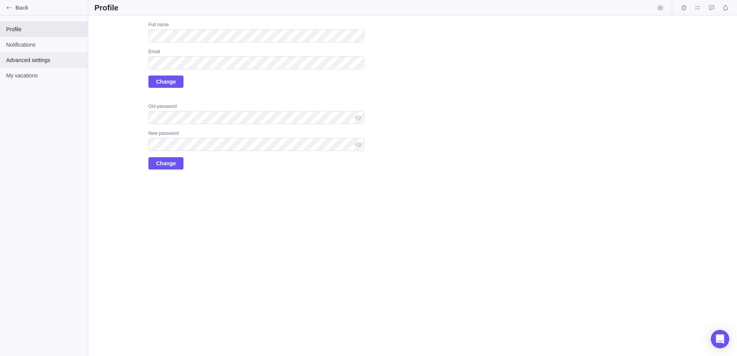
click at [39, 57] on span "Advanced settings" at bounding box center [44, 60] width 76 height 8
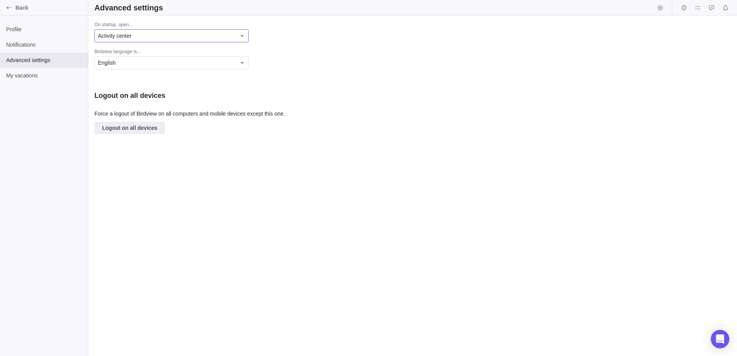
click at [150, 40] on div "Activity center" at bounding box center [171, 35] width 154 height 13
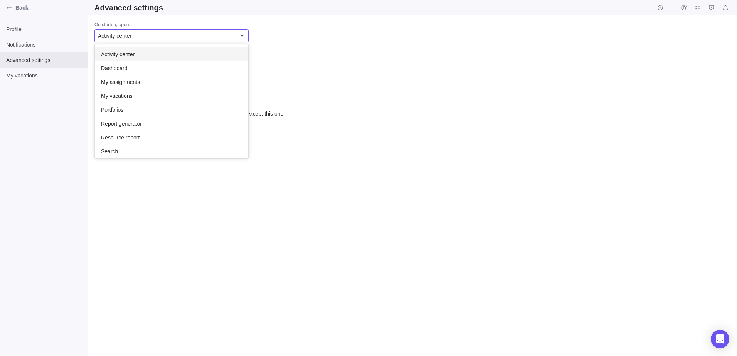
scroll to position [108, 148]
click at [296, 53] on div "On startup, open... Activity center Activity center Dashboard My assignments My…" at bounding box center [412, 185] width 648 height 341
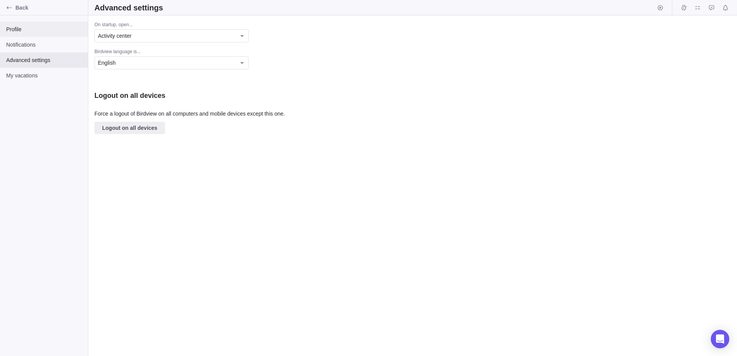
click at [17, 27] on span "Profile" at bounding box center [44, 29] width 76 height 8
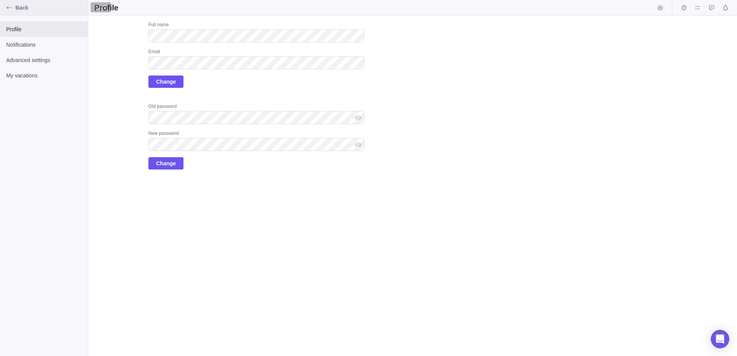
click at [10, 4] on div "Back" at bounding box center [9, 8] width 12 height 12
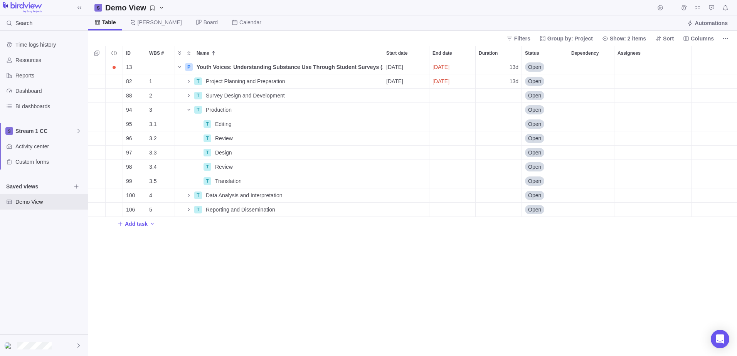
scroll to position [6, 6]
